Goal: Task Accomplishment & Management: Manage account settings

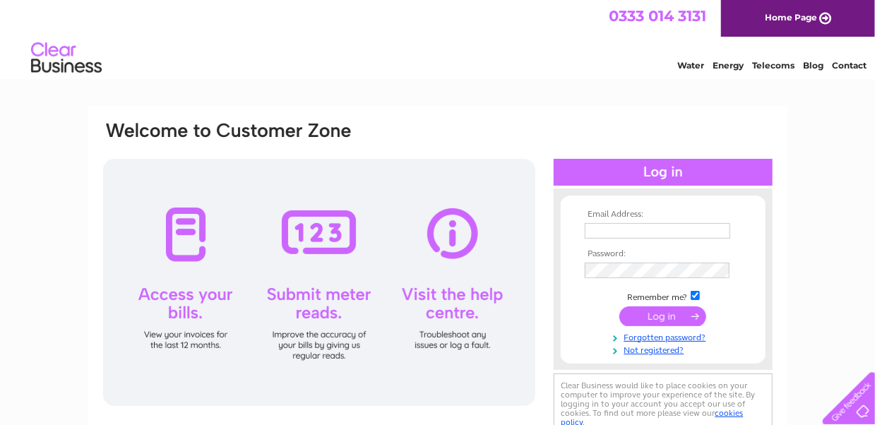
type input "[EMAIL_ADDRESS][DOMAIN_NAME]"
click at [664, 319] on input "submit" at bounding box center [662, 316] width 87 height 20
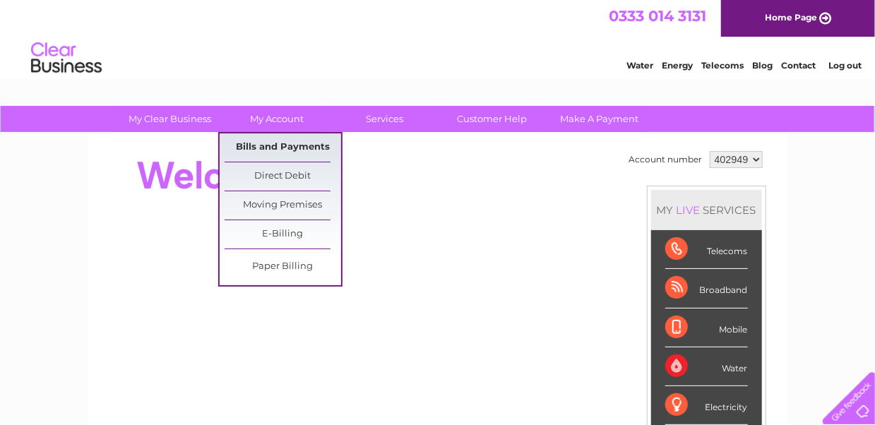
click at [294, 142] on link "Bills and Payments" at bounding box center [283, 147] width 117 height 28
click at [289, 148] on link "Bills and Payments" at bounding box center [283, 147] width 117 height 28
click at [277, 143] on link "Bills and Payments" at bounding box center [283, 147] width 117 height 28
click at [299, 141] on link "Bills and Payments" at bounding box center [283, 147] width 117 height 28
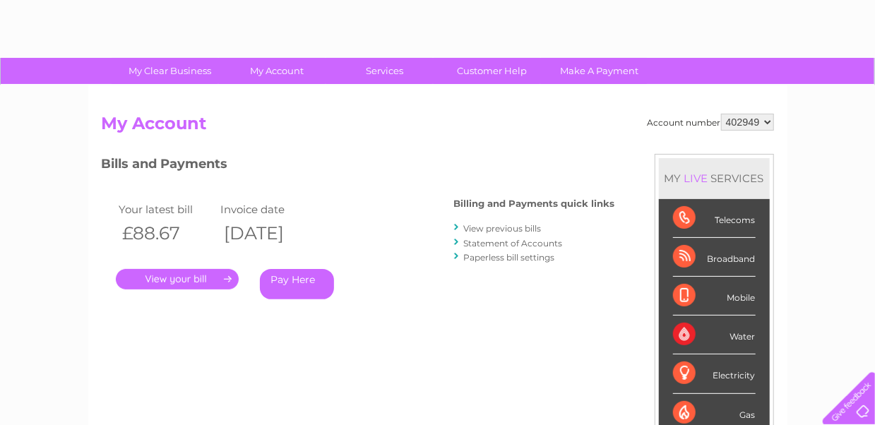
scroll to position [71, 0]
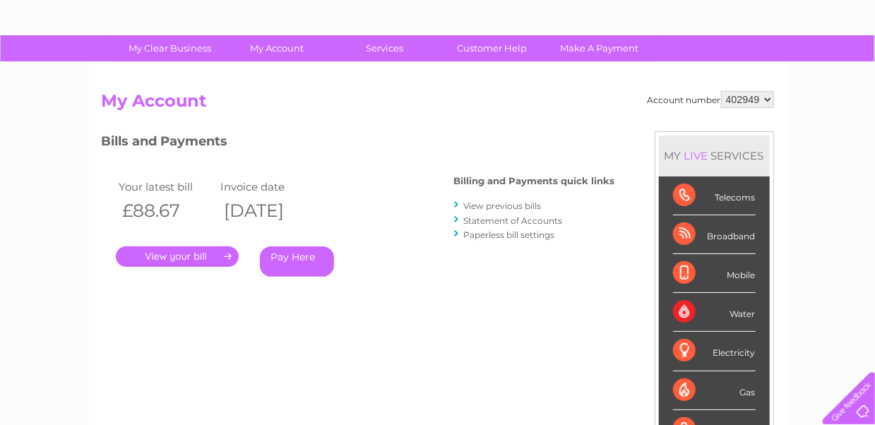
click at [174, 254] on link "." at bounding box center [177, 256] width 123 height 20
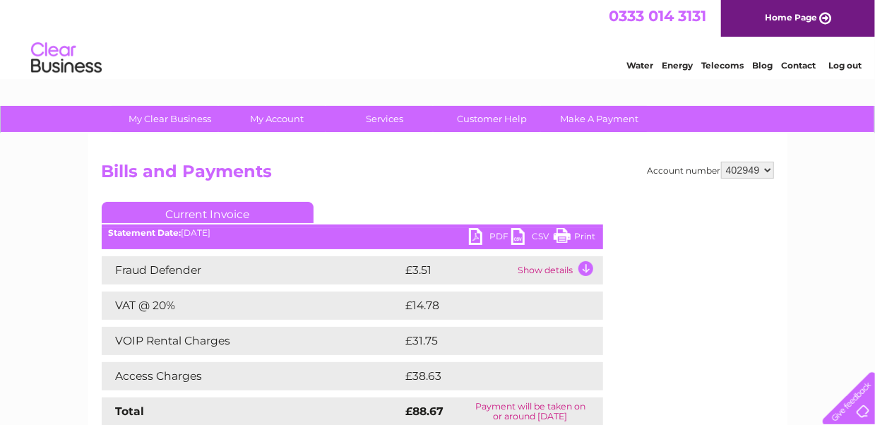
click at [476, 236] on link "PDF" at bounding box center [490, 238] width 42 height 20
